Goal: Transaction & Acquisition: Purchase product/service

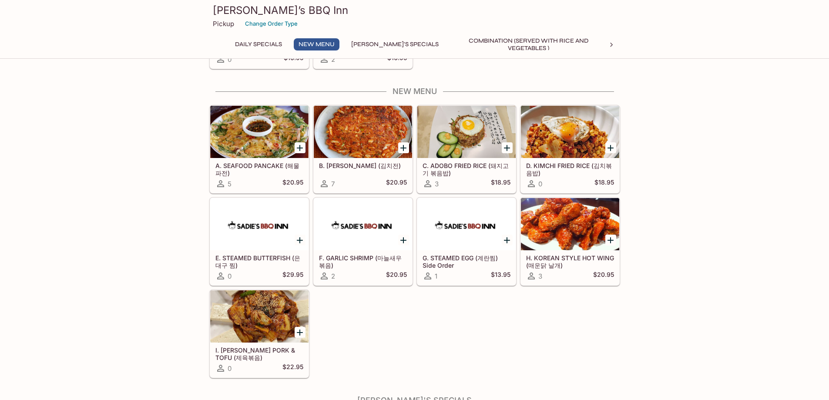
scroll to position [290, 0]
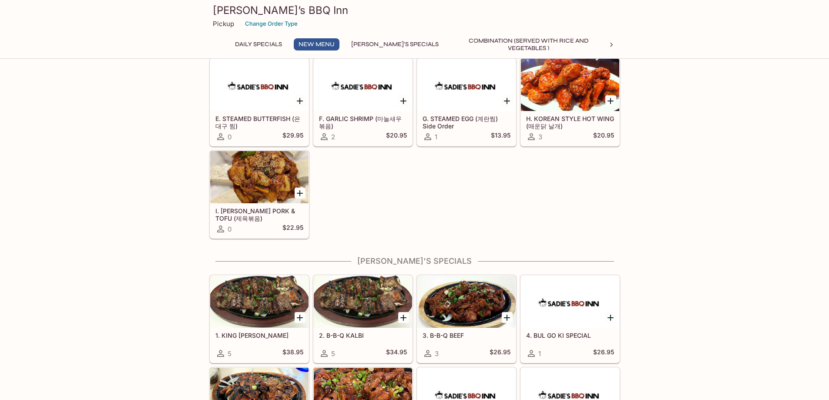
click at [356, 192] on div "A. SEAFOOD PANCAKE (해물파전) 5 $20.95 B. KIMCHI PANCAKE (김치전) 7 $20.95 C. ADOBO FR…" at bounding box center [413, 100] width 415 height 277
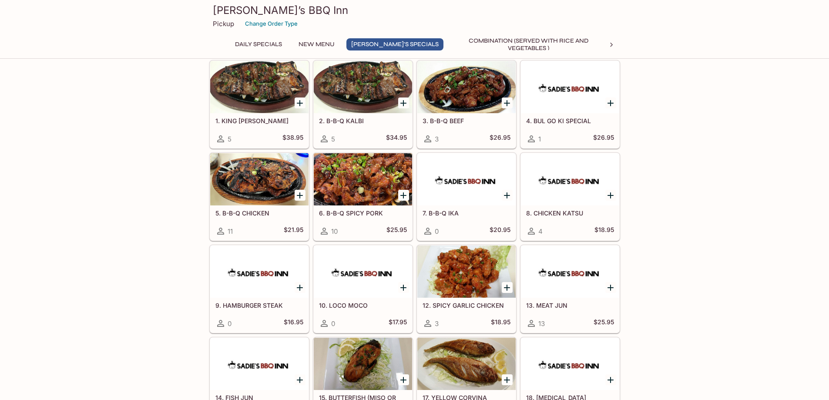
scroll to position [639, 0]
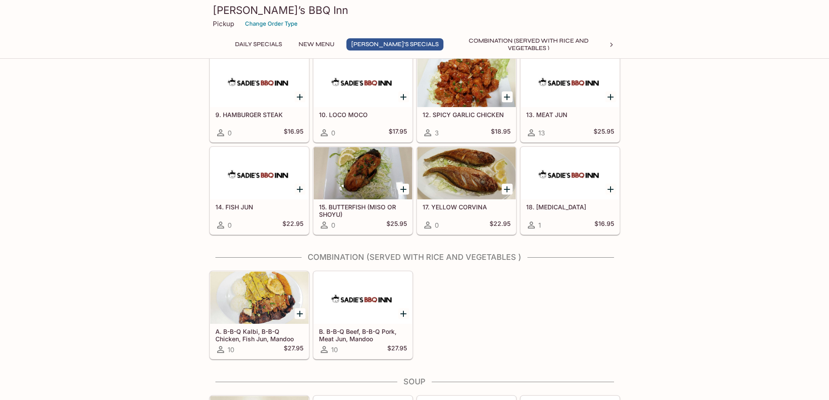
scroll to position [813, 0]
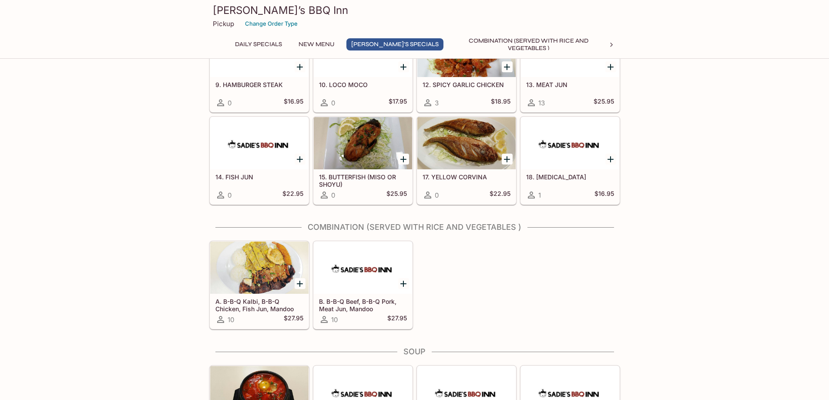
click at [657, 189] on div "This menu is paused until further notice Daily Specials KALBI TANG 0 $28.95 KIM…" at bounding box center [414, 398] width 829 height 2282
click at [636, 266] on div "This menu is paused until further notice Daily Specials KALBI TANG 0 $28.95 KIM…" at bounding box center [414, 398] width 829 height 2282
click at [89, 206] on div "This menu is paused until further notice Daily Specials KALBI TANG 0 $28.95 KIM…" at bounding box center [414, 398] width 829 height 2282
click at [496, 261] on div "A. B-B-Q Kalbi, B-B-Q Chicken, Fish Jun, Mandoo 10 $27.95 B. B-B-Q Beef, B-B-Q …" at bounding box center [413, 283] width 415 height 92
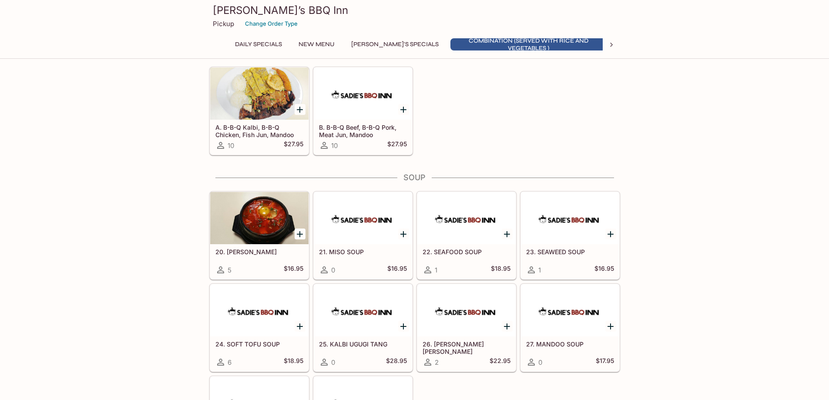
click at [705, 257] on div "This menu is paused until further notice Daily Specials KALBI TANG 0 $28.95 KIM…" at bounding box center [414, 224] width 829 height 2282
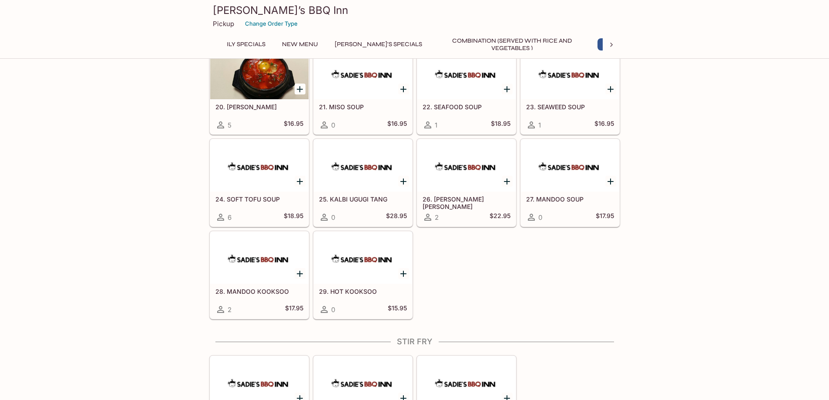
scroll to position [0, 17]
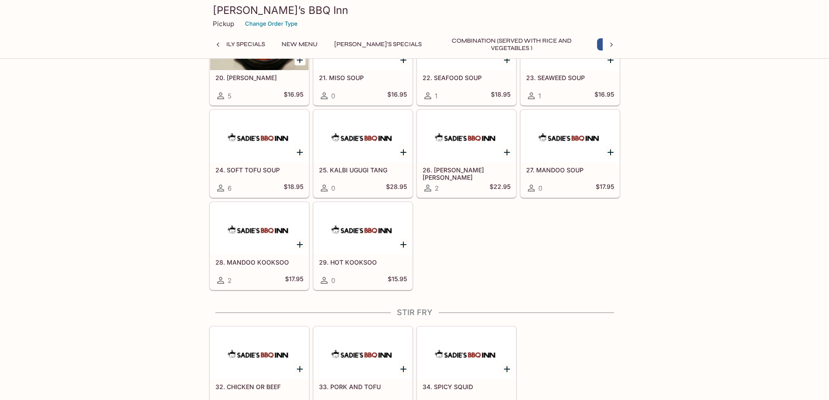
click at [149, 166] on div "This menu is paused until further notice Daily Specials KALBI TANG 0 $28.95 KIM…" at bounding box center [414, 49] width 829 height 2282
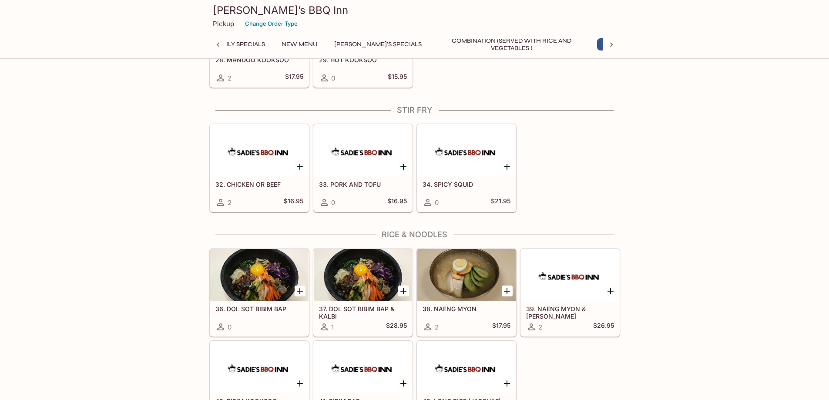
scroll to position [1364, 0]
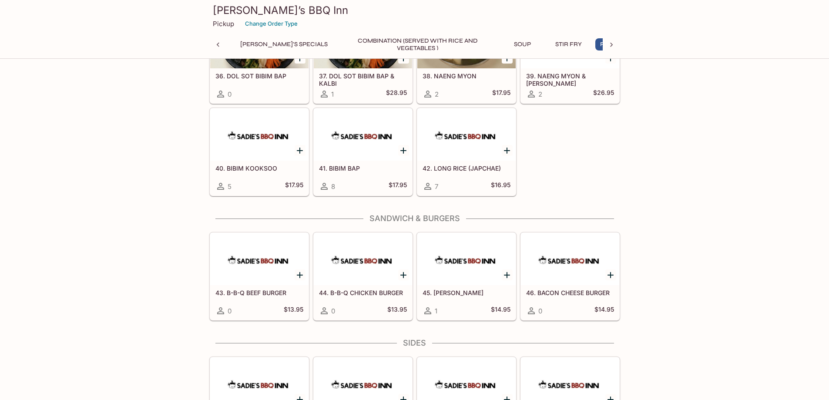
scroll to position [0, 131]
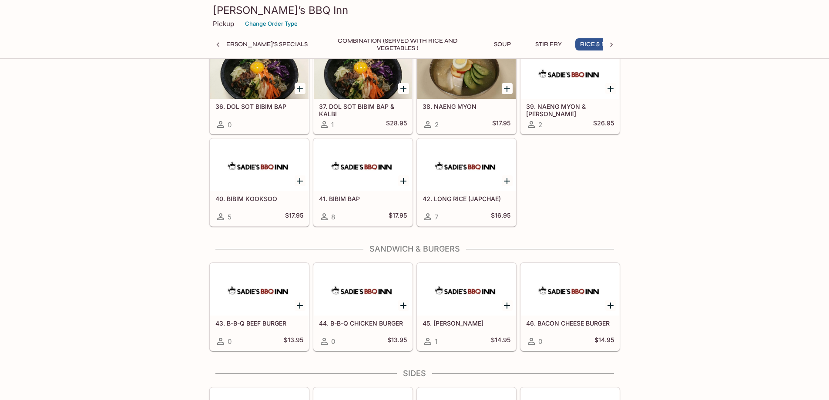
scroll to position [1538, 0]
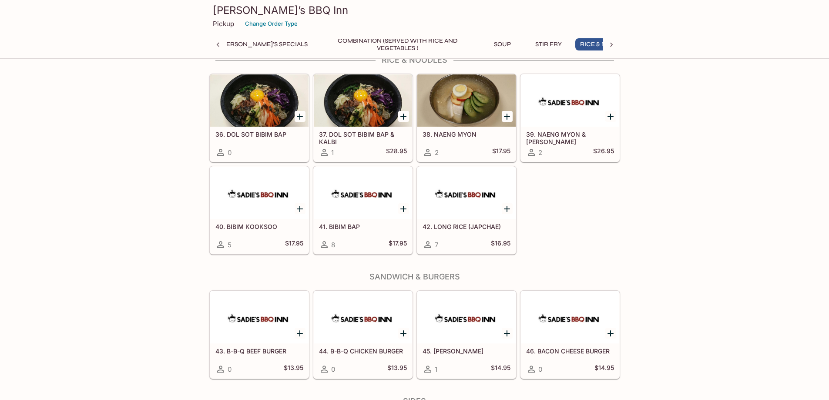
click at [446, 136] on h5 "38. NAENG MYON" at bounding box center [467, 134] width 88 height 7
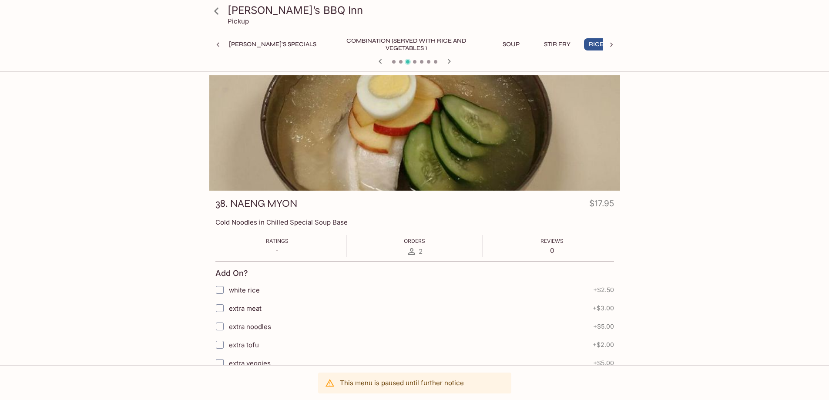
scroll to position [0, 131]
click at [79, 223] on div "Sadie’s BBQ Inn Pickup Daily Specials New Menu Sadie's Specials Combination (Se…" at bounding box center [414, 275] width 829 height 400
drag, startPoint x: 754, startPoint y: 232, endPoint x: 654, endPoint y: 239, distance: 100.4
click at [755, 229] on div "Sadie’s BBQ Inn Pickup Daily Specials New Menu Sadie's Specials Combination (Se…" at bounding box center [414, 275] width 829 height 400
click at [176, 218] on div "Sadie’s BBQ Inn Pickup Daily Specials New Menu Sadie's Specials Combination (Se…" at bounding box center [414, 388] width 557 height 627
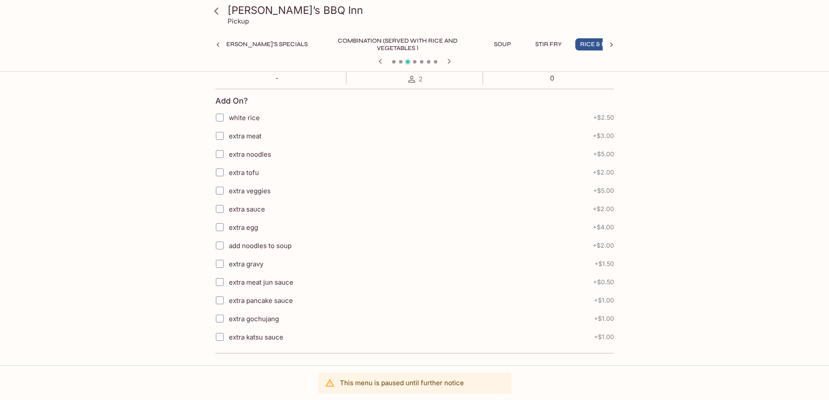
scroll to position [233, 0]
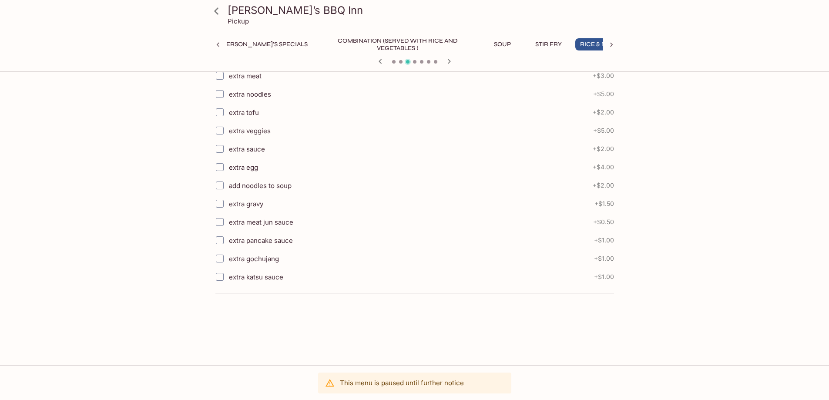
click at [145, 243] on div "Sadie’s BBQ Inn Pickup Daily Specials New Menu Sadie's Specials Combination (Se…" at bounding box center [414, 156] width 557 height 627
click at [675, 245] on div "Sadie’s BBQ Inn Pickup Daily Specials New Menu Sadie's Specials Combination (Se…" at bounding box center [414, 156] width 557 height 627
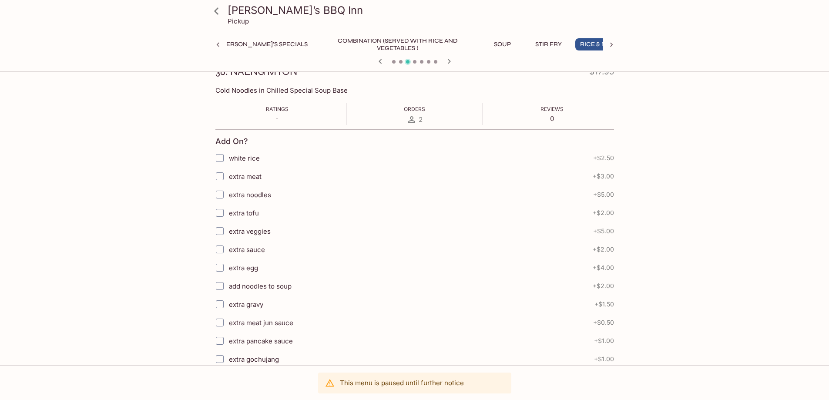
scroll to position [58, 0]
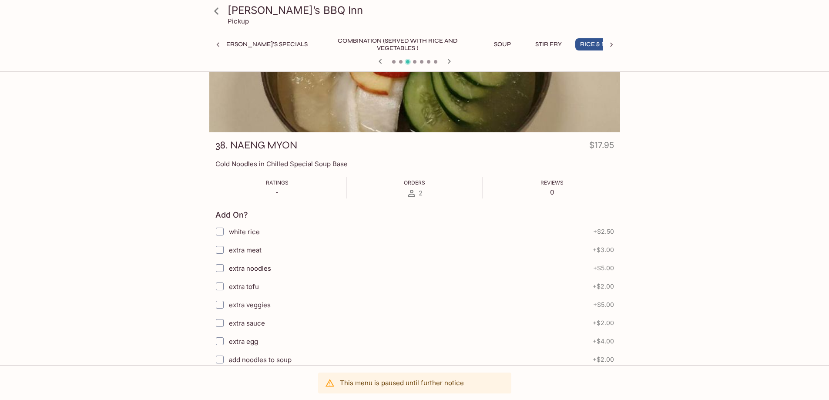
click at [700, 203] on div "Sadie’s BBQ Inn Pickup Daily Specials New Menu Sadie's Specials Combination (Se…" at bounding box center [414, 217] width 829 height 400
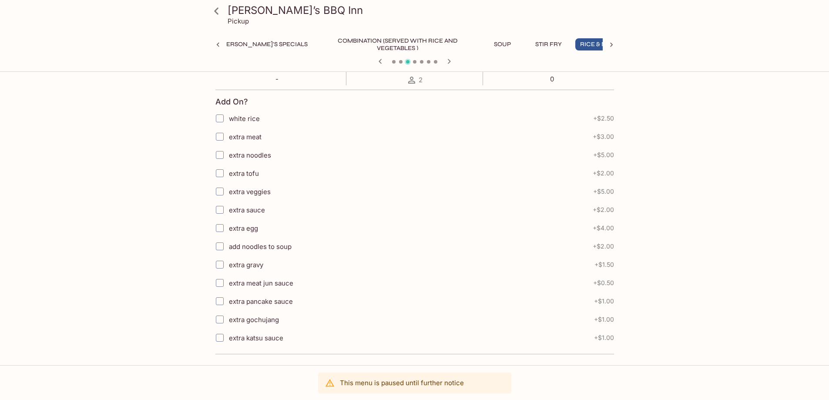
scroll to position [174, 0]
click at [265, 279] on span "extra meat jun sauce" at bounding box center [261, 280] width 64 height 8
click at [218, 280] on input "extra meat jun sauce" at bounding box center [219, 280] width 17 height 17
checkbox input "true"
click at [118, 245] on div "Sadie’s BBQ Inn Pickup Daily Specials New Menu Sadie's Specials Combination (Se…" at bounding box center [414, 101] width 829 height 400
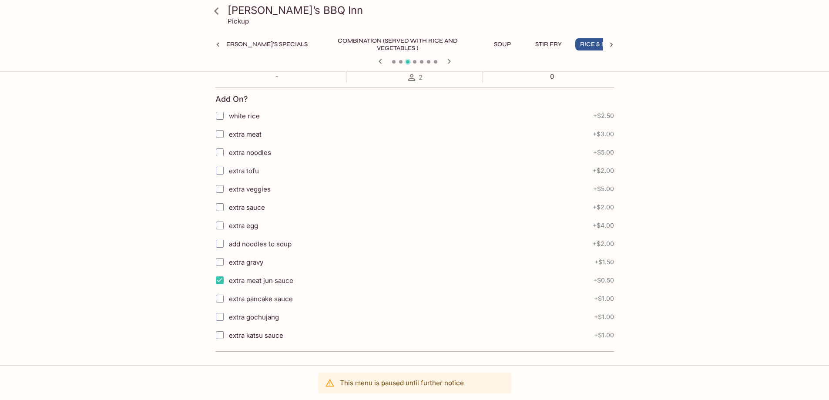
click at [664, 271] on div "Sadie’s BBQ Inn Pickup Daily Specials New Menu Sadie's Specials Combination (Se…" at bounding box center [414, 214] width 557 height 627
click at [176, 259] on div "Sadie’s BBQ Inn Pickup Daily Specials New Menu Sadie's Specials Combination (Se…" at bounding box center [414, 214] width 557 height 627
click at [187, 244] on div "Sadie’s BBQ Inn Pickup Daily Specials New Menu Sadie's Specials Combination (Se…" at bounding box center [414, 214] width 557 height 627
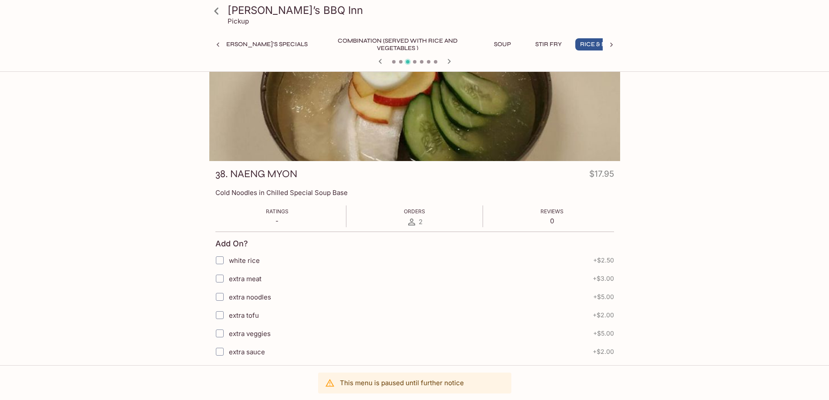
scroll to position [0, 0]
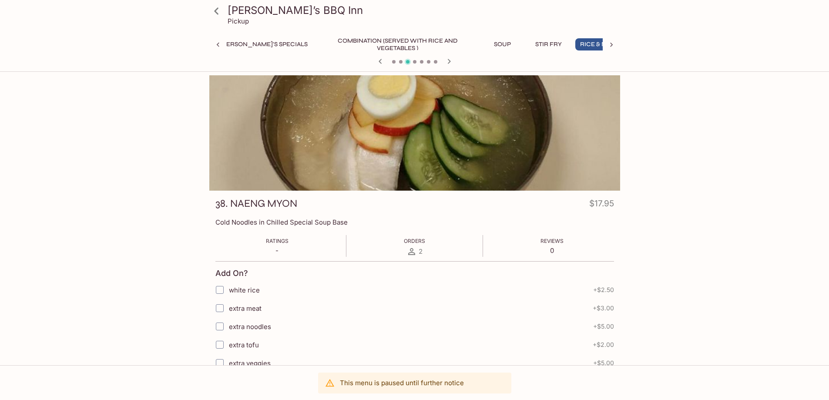
click at [635, 230] on div "Sadie’s BBQ Inn Pickup Daily Specials New Menu Sadie's Specials Combination (Se…" at bounding box center [414, 388] width 557 height 627
click at [158, 226] on div "Sadie’s BBQ Inn Pickup Daily Specials New Menu Sadie's Specials Combination (Se…" at bounding box center [414, 388] width 557 height 627
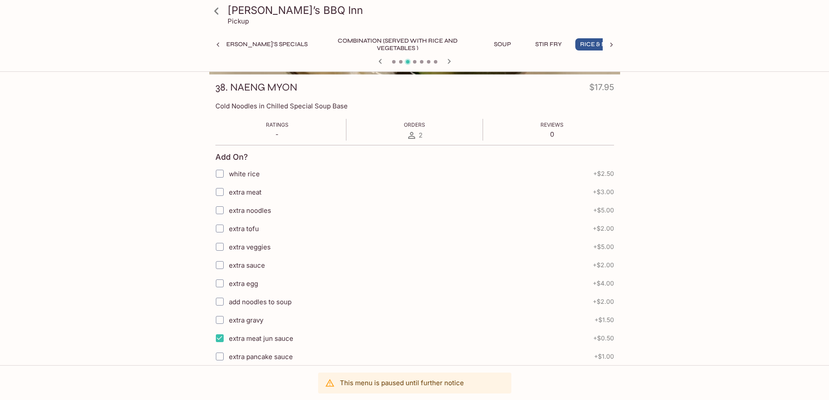
click at [718, 238] on div "Sadie’s BBQ Inn Pickup Daily Specials New Menu Sadie's Specials Combination (Se…" at bounding box center [414, 159] width 829 height 400
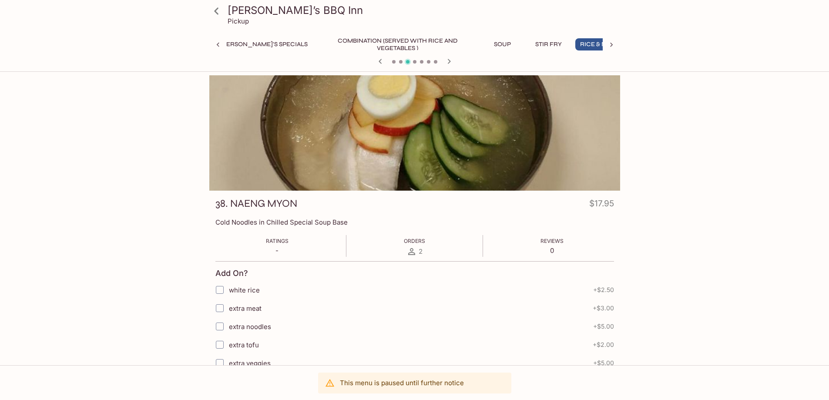
click at [742, 169] on div "Sadie’s BBQ Inn Pickup Daily Specials New Menu Sadie's Specials Combination (Se…" at bounding box center [414, 275] width 829 height 400
click at [99, 151] on div "Sadie’s BBQ Inn Pickup Daily Specials New Menu Sadie's Specials Combination (Se…" at bounding box center [414, 275] width 829 height 400
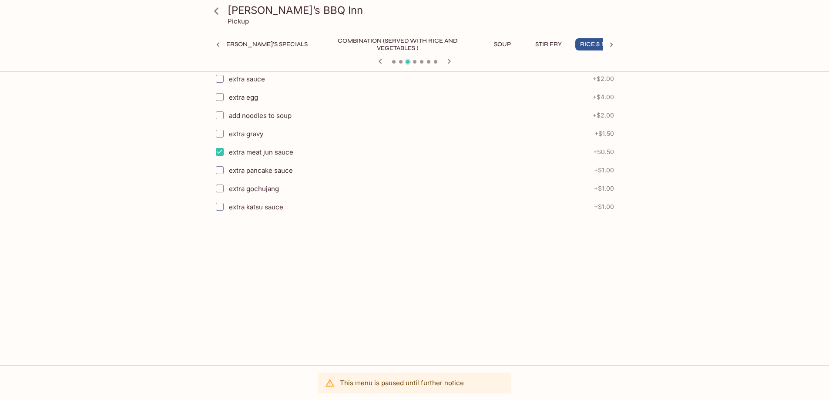
click at [661, 258] on div "Sadie’s BBQ Inn Pickup Daily Specials New Menu Sadie's Specials Combination (Se…" at bounding box center [414, 86] width 557 height 627
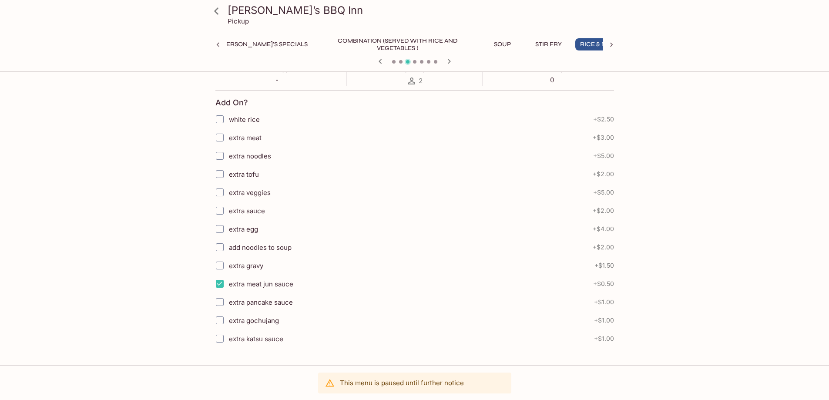
scroll to position [195, 0]
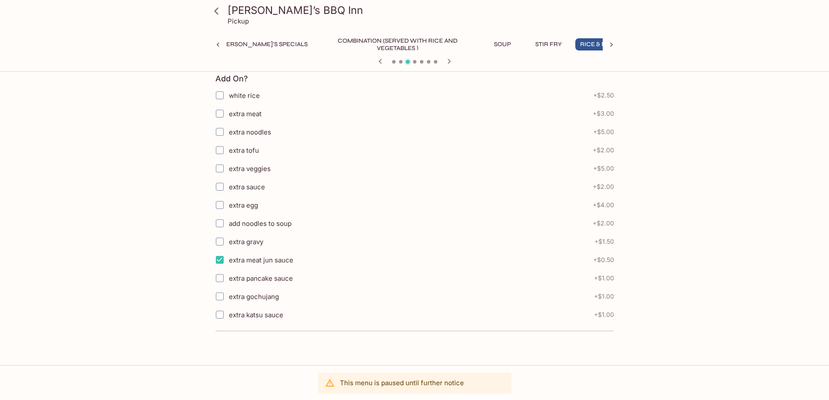
click at [118, 244] on div "Sadie’s BBQ Inn Pickup Daily Specials New Menu Sadie's Specials Combination (Se…" at bounding box center [414, 81] width 829 height 400
click at [154, 144] on div "Sadie’s BBQ Inn Pickup Daily Specials New Menu Sadie's Specials Combination (Se…" at bounding box center [414, 194] width 557 height 627
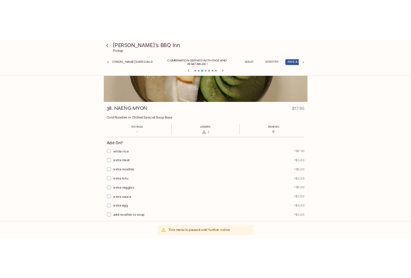
scroll to position [0, 0]
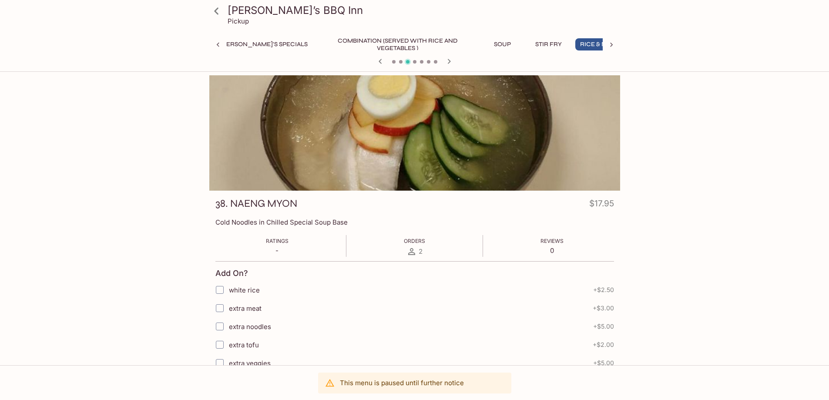
click at [154, 170] on div "Sadie’s BBQ Inn Pickup Daily Specials New Menu Sadie's Specials Combination (Se…" at bounding box center [414, 388] width 557 height 627
click at [142, 96] on div "Sadie’s BBQ Inn Pickup Daily Specials New Menu Sadie's Specials Combination (Se…" at bounding box center [414, 388] width 557 height 627
click at [145, 95] on div "Sadie’s BBQ Inn Pickup Daily Specials New Menu Sadie's Specials Combination (Se…" at bounding box center [414, 388] width 557 height 627
drag, startPoint x: 683, startPoint y: 161, endPoint x: 824, endPoint y: 171, distance: 141.0
click at [684, 161] on div "Sadie’s BBQ Inn Pickup Daily Specials New Menu Sadie's Specials Combination (Se…" at bounding box center [414, 388] width 557 height 627
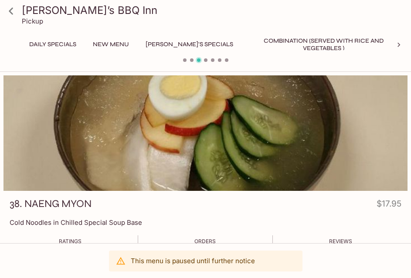
click at [197, 212] on div "38. NAENG MYON $17.95" at bounding box center [205, 205] width 391 height 17
click at [24, 202] on h3 "38. NAENG MYON" at bounding box center [51, 203] width 82 height 13
click at [73, 204] on h3 "38. NAENG MYON" at bounding box center [51, 203] width 82 height 13
click at [92, 201] on div "38. NAENG MYON $17.95" at bounding box center [205, 205] width 391 height 17
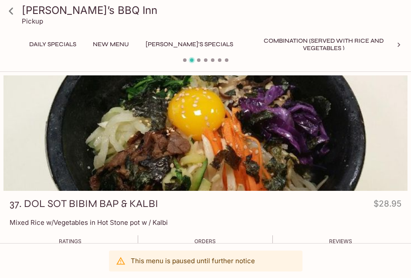
click at [236, 189] on div at bounding box center [205, 132] width 404 height 115
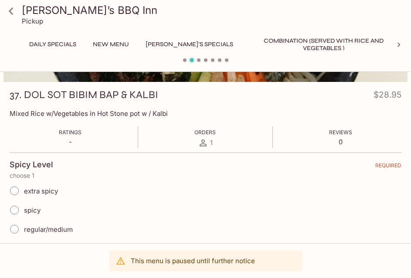
scroll to position [145, 0]
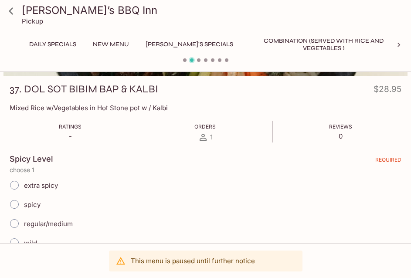
scroll to position [58, 0]
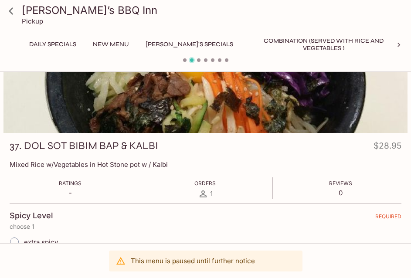
click at [285, 146] on div "37. DOL SOT BIBIM BAP & KALBI $28.95" at bounding box center [205, 147] width 391 height 17
click at [387, 141] on h4 "$28.95" at bounding box center [387, 147] width 28 height 17
click at [101, 141] on h3 "37. DOL SOT BIBIM BAP & KALBI" at bounding box center [84, 145] width 148 height 13
click at [61, 161] on p "Mixed Rice w/Vegetables in Hot Stone pot w / Kalbi" at bounding box center [205, 164] width 391 height 8
click at [85, 142] on h3 "37. DOL SOT BIBIM BAP & KALBI" at bounding box center [84, 145] width 148 height 13
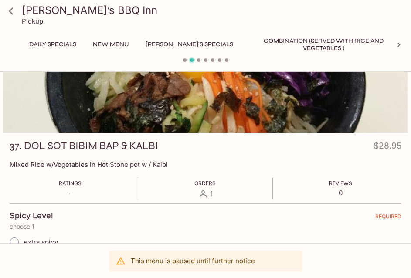
click at [192, 169] on p "Mixed Rice w/Vegetables in Hot Stone pot w / Kalbi" at bounding box center [205, 164] width 391 height 8
click at [115, 161] on p "Mixed Rice with Vegetables in Hot Stone Pot" at bounding box center [205, 164] width 391 height 8
click at [101, 148] on h3 "36. DOL SOT BIBIM BAP" at bounding box center [65, 145] width 110 height 13
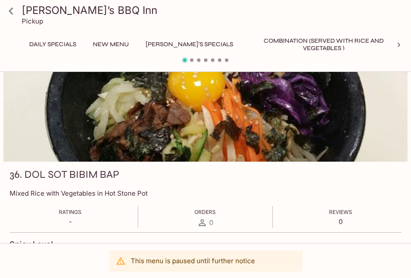
click at [171, 179] on div "36. DOL SOT BIBIM BAP" at bounding box center [205, 176] width 391 height 17
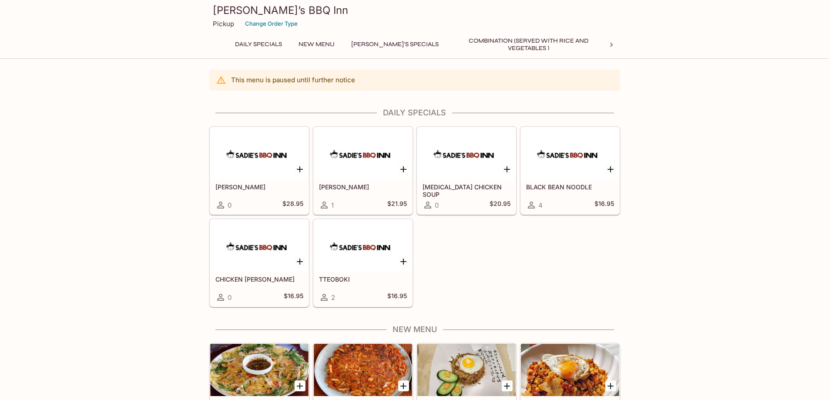
drag, startPoint x: 141, startPoint y: 184, endPoint x: 147, endPoint y: 177, distance: 9.2
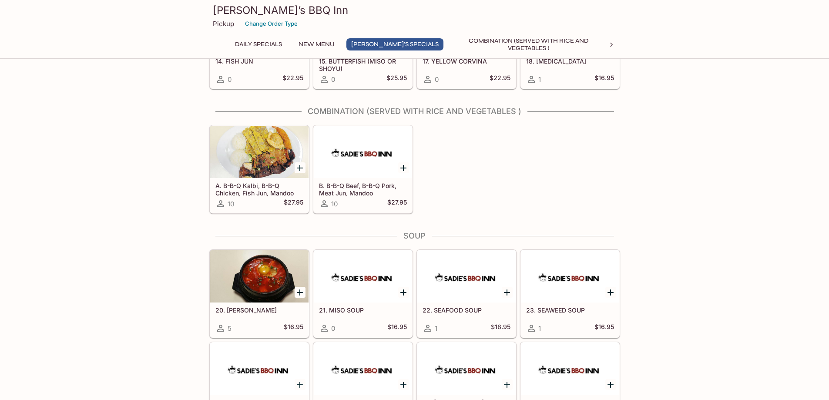
click at [156, 183] on div "This menu is paused until further notice Daily Specials KALBI TANG 0 $28.95 KIM…" at bounding box center [414, 282] width 829 height 2282
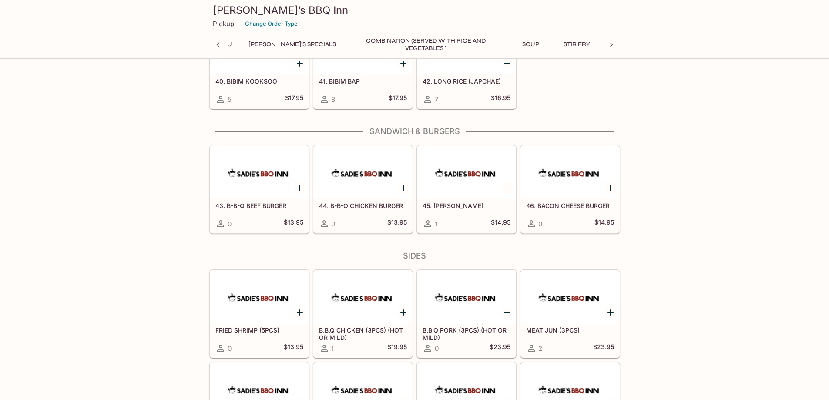
scroll to position [0, 131]
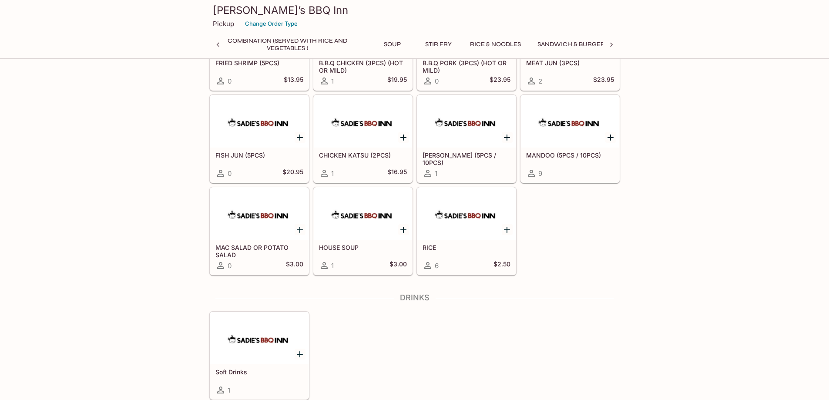
scroll to position [0, 265]
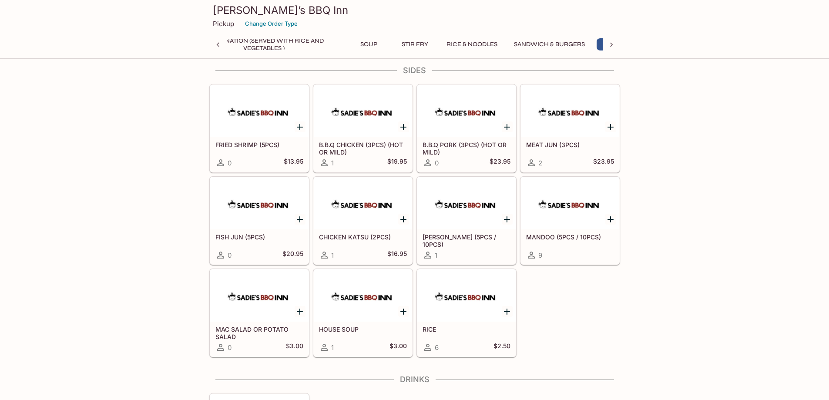
scroll to position [1806, 0]
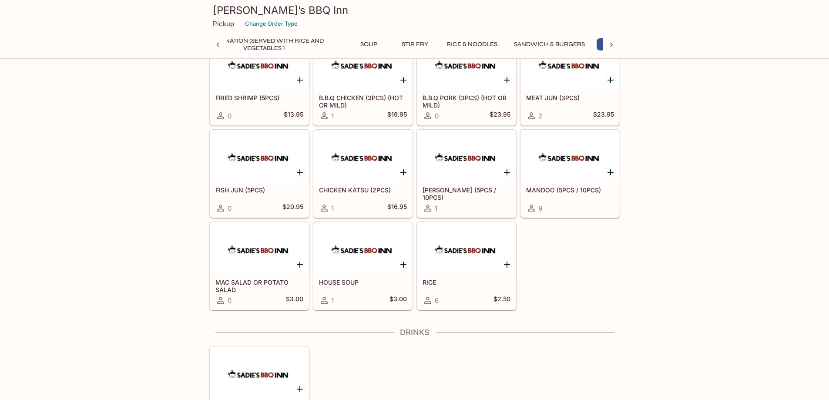
scroll to position [1951, 0]
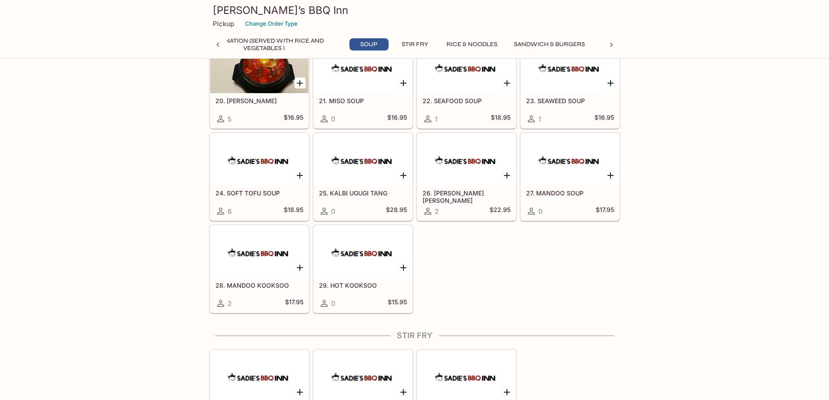
click at [194, 189] on div "This menu is paused until further notice Daily Specials KALBI TANG 0 $28.95 KIM…" at bounding box center [414, 72] width 829 height 2282
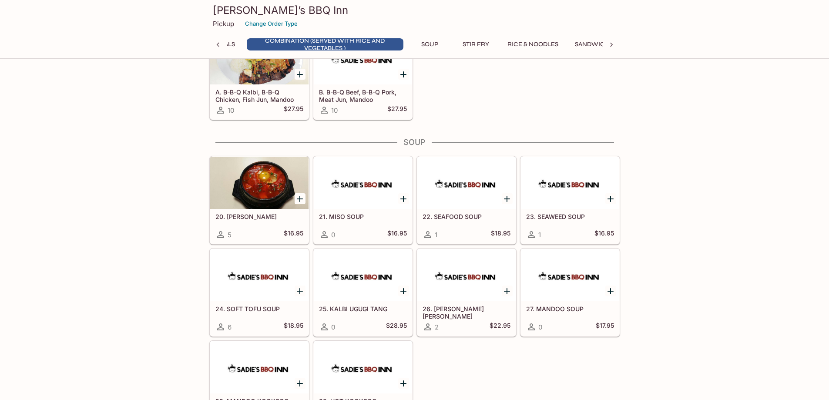
scroll to position [0, 190]
click at [189, 189] on div "This menu is paused until further notice Daily Specials KALBI TANG 0 $28.95 KIM…" at bounding box center [414, 188] width 829 height 2282
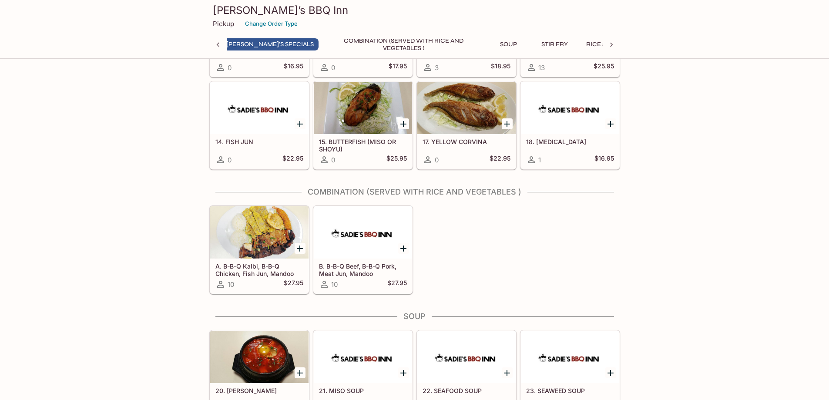
scroll to position [0, 121]
click at [188, 177] on div "This menu is paused until further notice Daily Specials KALBI TANG 0 $28.95 KIM…" at bounding box center [414, 362] width 829 height 2282
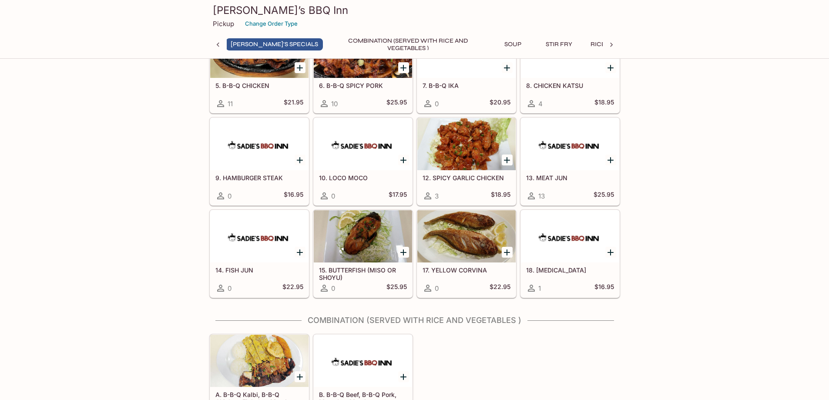
scroll to position [952, 0]
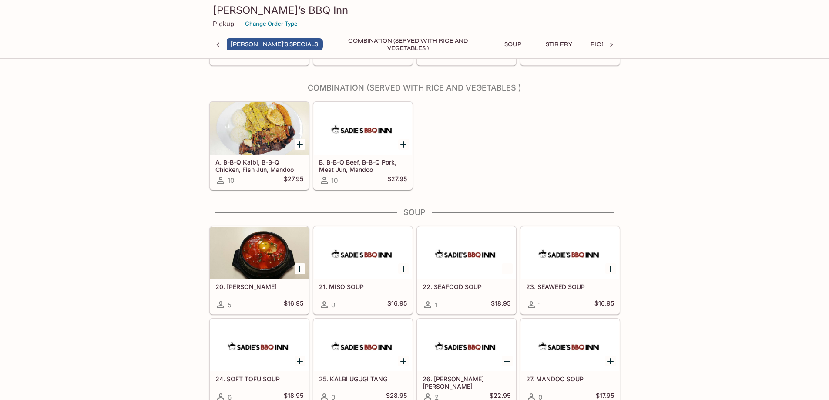
click at [186, 206] on div "This menu is paused until further notice Daily Specials KALBI TANG 0 $28.95 KIM…" at bounding box center [414, 258] width 829 height 2282
click at [506, 182] on div "A. B-B-Q Kalbi, B-B-Q Chicken, Fish Jun, Mandoo 10 $27.95 B. B-B-Q Beef, B-B-Q …" at bounding box center [413, 144] width 415 height 92
click at [155, 201] on div "This menu is paused until further notice Daily Specials KALBI TANG 0 $28.95 KIM…" at bounding box center [414, 258] width 829 height 2282
drag, startPoint x: 479, startPoint y: 139, endPoint x: 164, endPoint y: 162, distance: 316.6
click at [478, 140] on div "A. B-B-Q Kalbi, B-B-Q Chicken, Fish Jun, Mandoo 10 $27.95 B. B-B-Q Beef, B-B-Q …" at bounding box center [413, 144] width 415 height 92
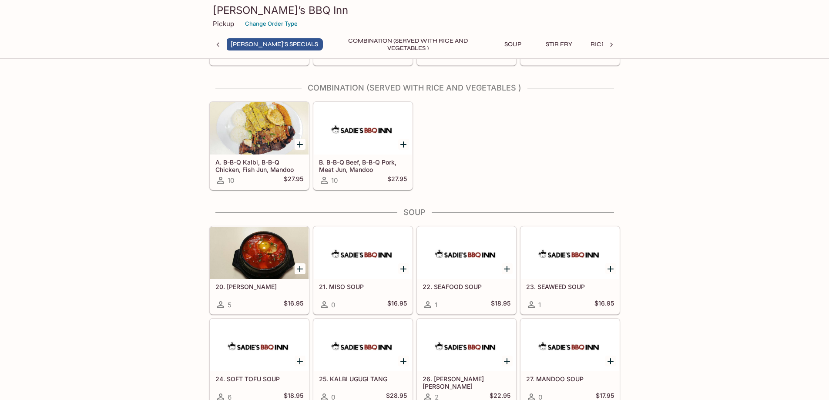
click at [128, 159] on div "This menu is paused until further notice Daily Specials KALBI TANG 0 $28.95 KIM…" at bounding box center [414, 258] width 829 height 2282
click at [456, 145] on div "A. B-B-Q Kalbi, B-B-Q Chicken, Fish Jun, Mandoo 10 $27.95 B. B-B-Q Beef, B-B-Q …" at bounding box center [413, 144] width 415 height 92
click at [702, 146] on div "This menu is paused until further notice Daily Specials KALBI TANG 0 $28.95 KIM…" at bounding box center [414, 258] width 829 height 2282
click at [501, 171] on div "A. B-B-Q Kalbi, B-B-Q Chicken, Fish Jun, Mandoo 10 $27.95 B. B-B-Q Beef, B-B-Q …" at bounding box center [413, 144] width 415 height 92
drag, startPoint x: 501, startPoint y: 171, endPoint x: 644, endPoint y: 162, distance: 143.5
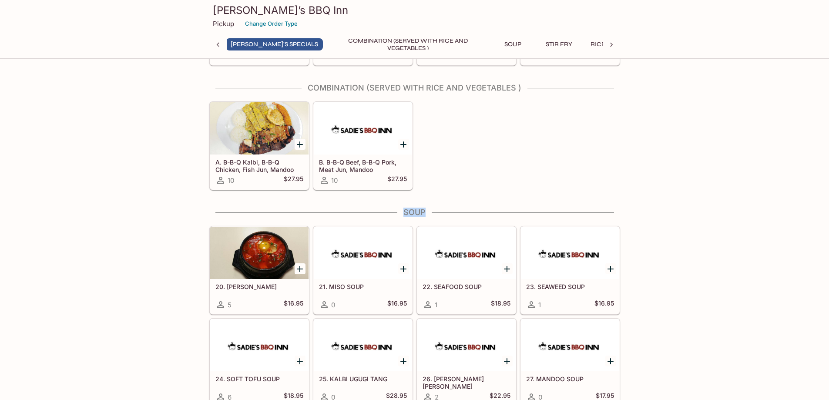
click at [501, 171] on div "A. B-B-Q Kalbi, B-B-Q Chicken, Fish Jun, Mandoo 10 $27.95 B. B-B-Q Beef, B-B-Q …" at bounding box center [413, 144] width 415 height 92
click at [574, 129] on div "A. B-B-Q Kalbi, B-B-Q Chicken, Fish Jun, Mandoo 10 $27.95 B. B-B-Q Beef, B-B-Q …" at bounding box center [413, 144] width 415 height 92
click at [728, 143] on div "This menu is paused until further notice Daily Specials KALBI TANG 0 $28.95 KIM…" at bounding box center [414, 258] width 829 height 2282
click at [722, 151] on div "This menu is paused until further notice Daily Specials KALBI TANG 0 $28.95 KIM…" at bounding box center [414, 258] width 829 height 2282
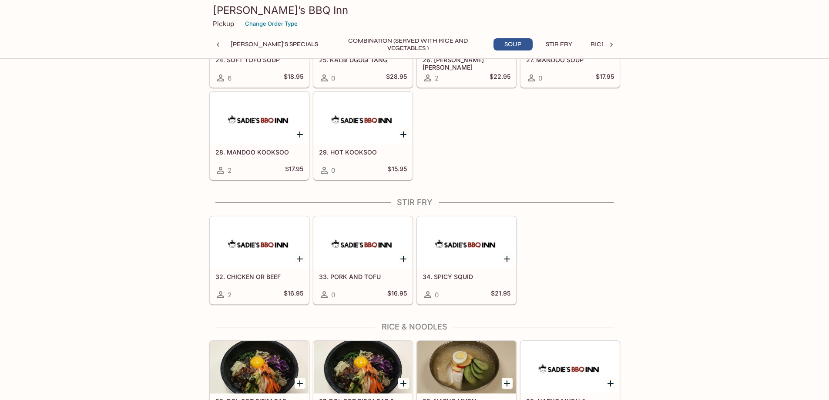
drag, startPoint x: 759, startPoint y: 173, endPoint x: 759, endPoint y: 168, distance: 4.8
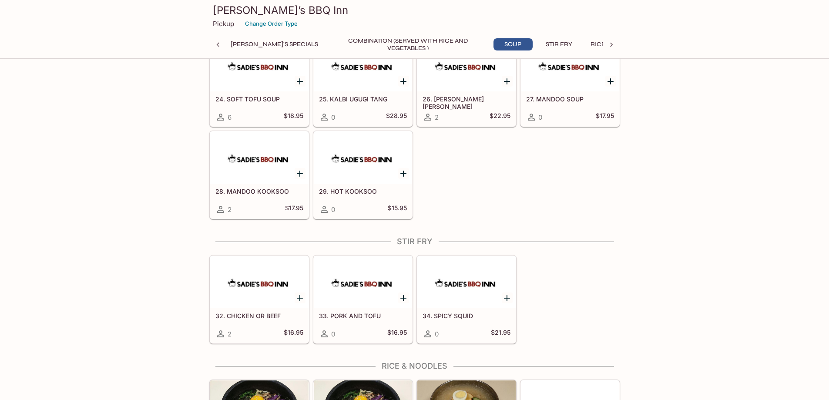
scroll to position [1214, 0]
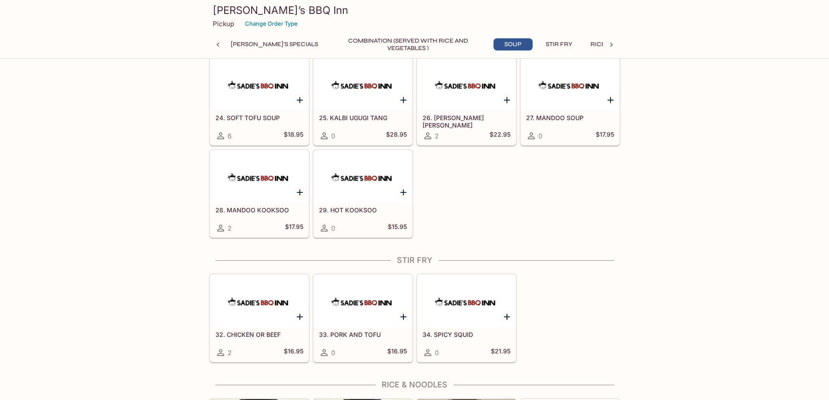
click at [600, 187] on div "20. KIMCHI SOUP 5 $16.95 21. MISO SOUP 0 $16.95 22. SEAFOOD SOUP 1 $18.95 23. S…" at bounding box center [413, 99] width 415 height 277
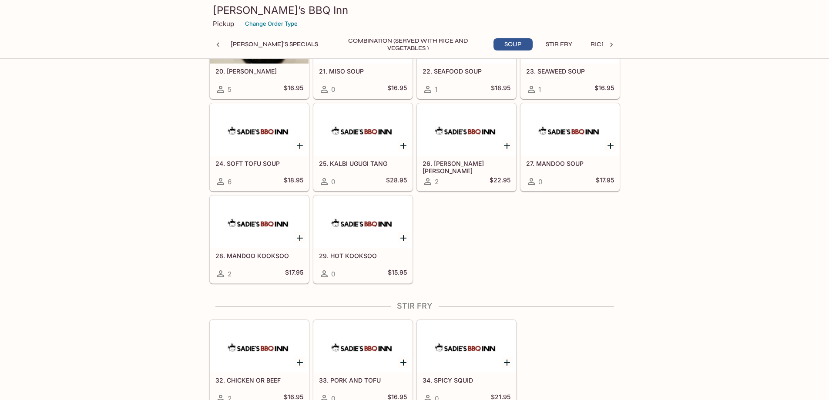
scroll to position [1097, 0]
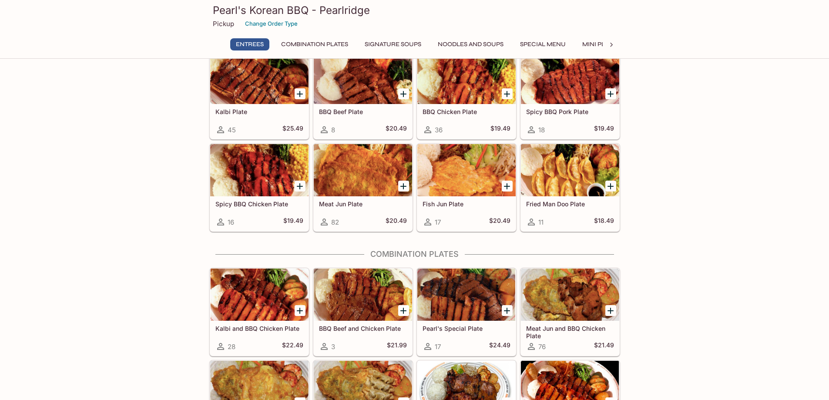
scroll to position [58, 0]
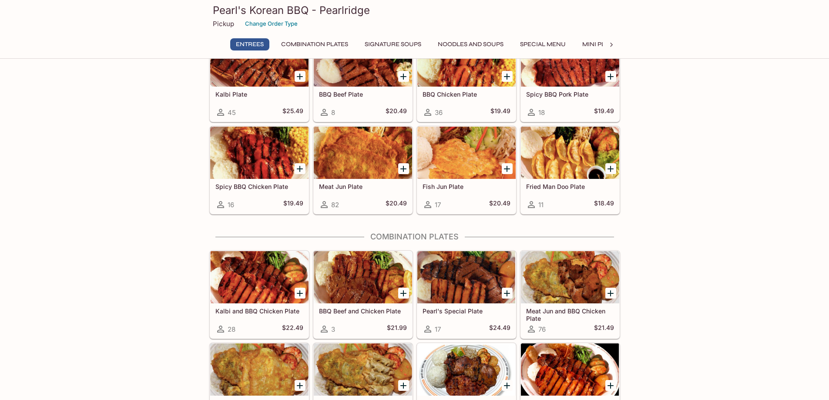
drag, startPoint x: 747, startPoint y: 184, endPoint x: 429, endPoint y: 146, distance: 320.2
click at [391, 169] on div at bounding box center [363, 153] width 98 height 52
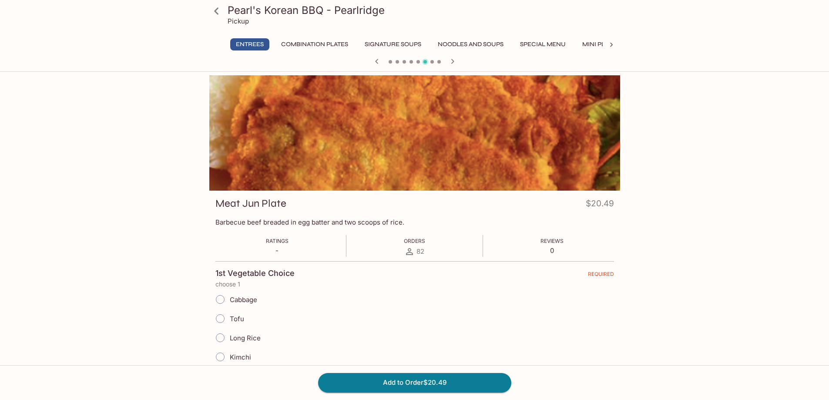
click at [134, 168] on div "Pearl's Korean BBQ - Pearlridge Pickup Entrees Combination Plates Signature Sou…" at bounding box center [414, 275] width 829 height 400
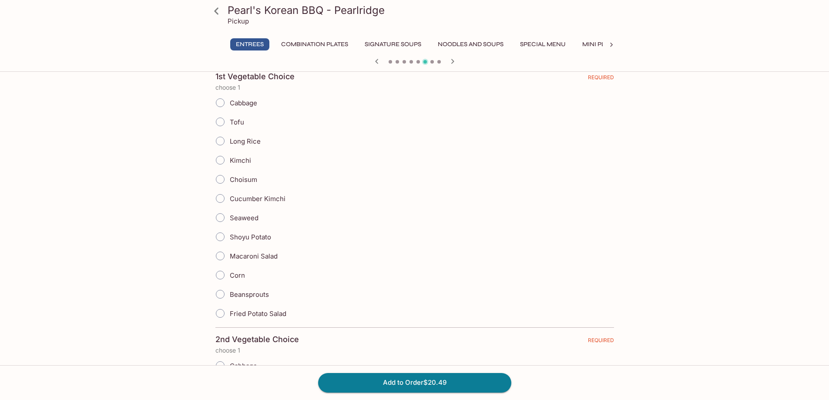
scroll to position [290, 0]
